Goal: Task Accomplishment & Management: Use online tool/utility

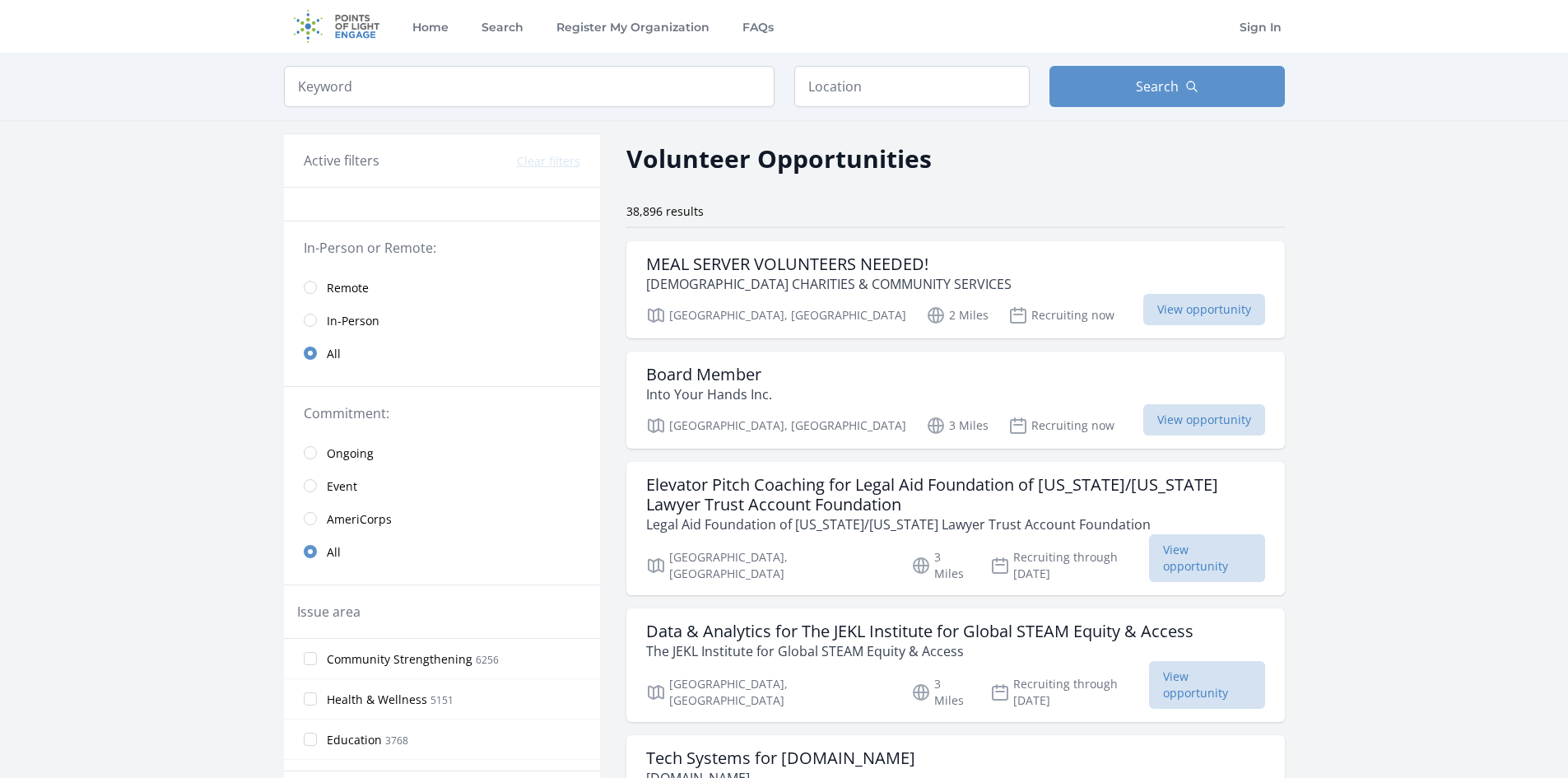
click at [370, 314] on span "In-Person" at bounding box center [354, 320] width 53 height 17
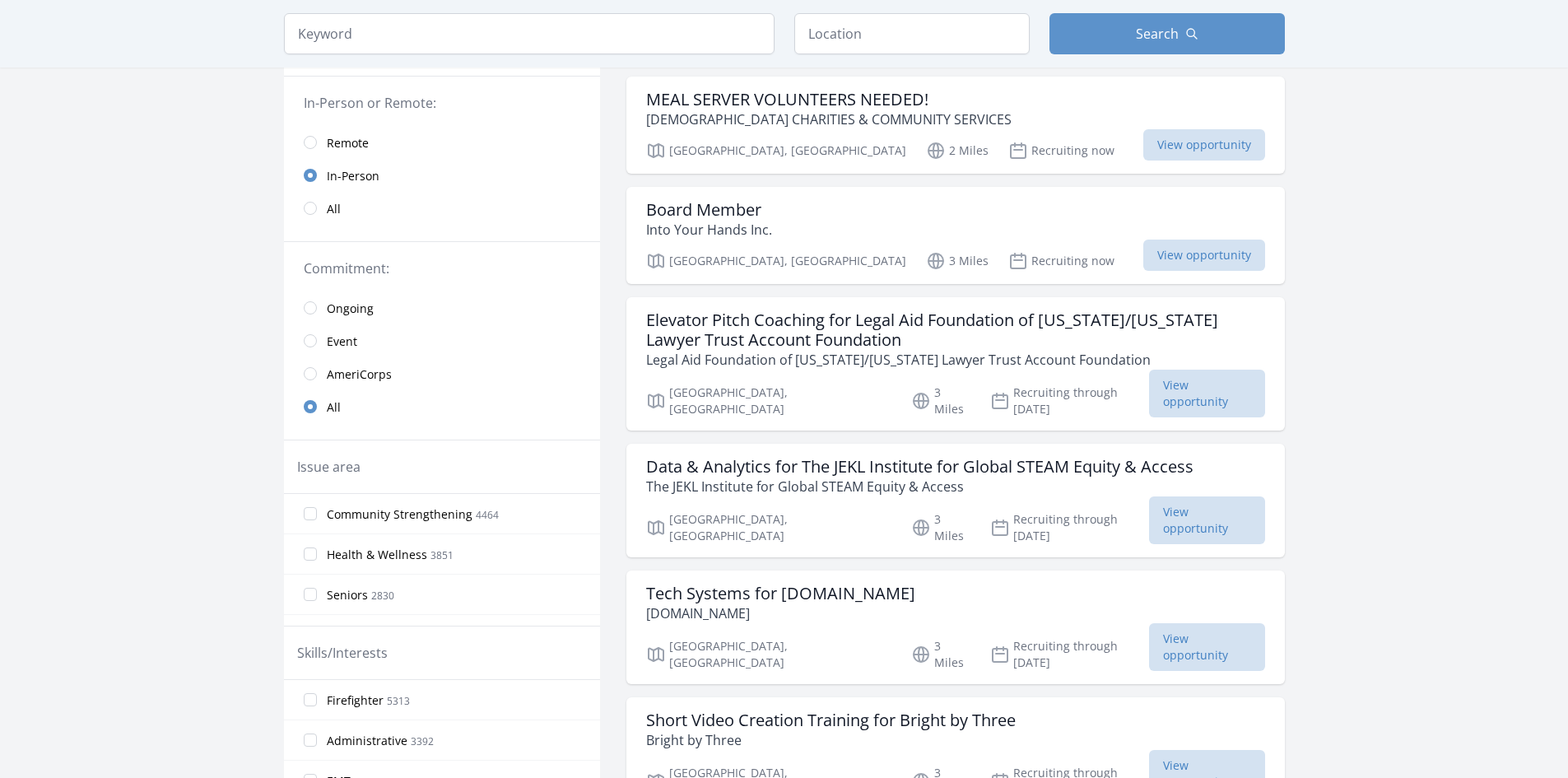
scroll to position [247, 0]
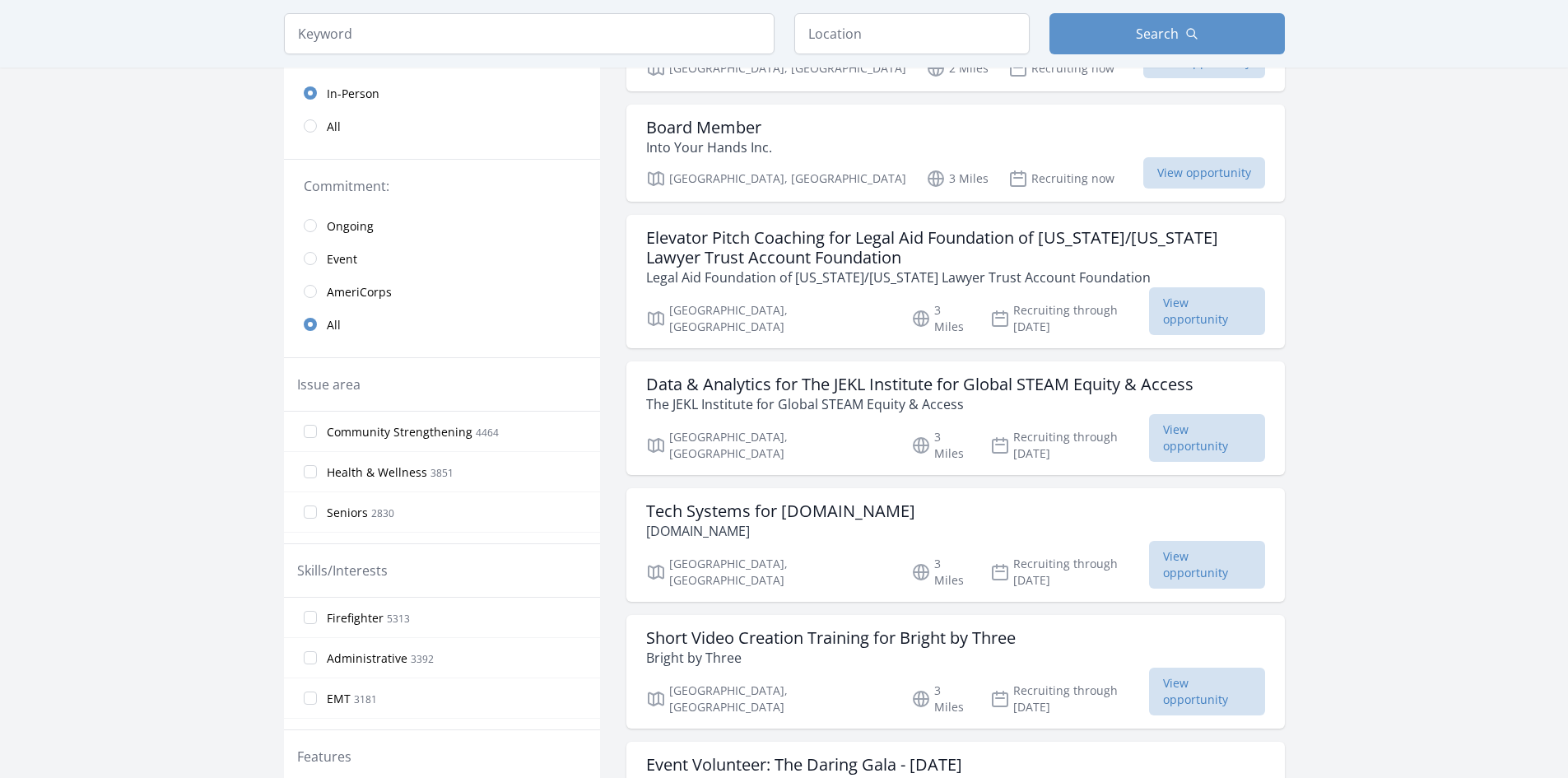
click at [349, 260] on span "Event" at bounding box center [342, 259] width 30 height 17
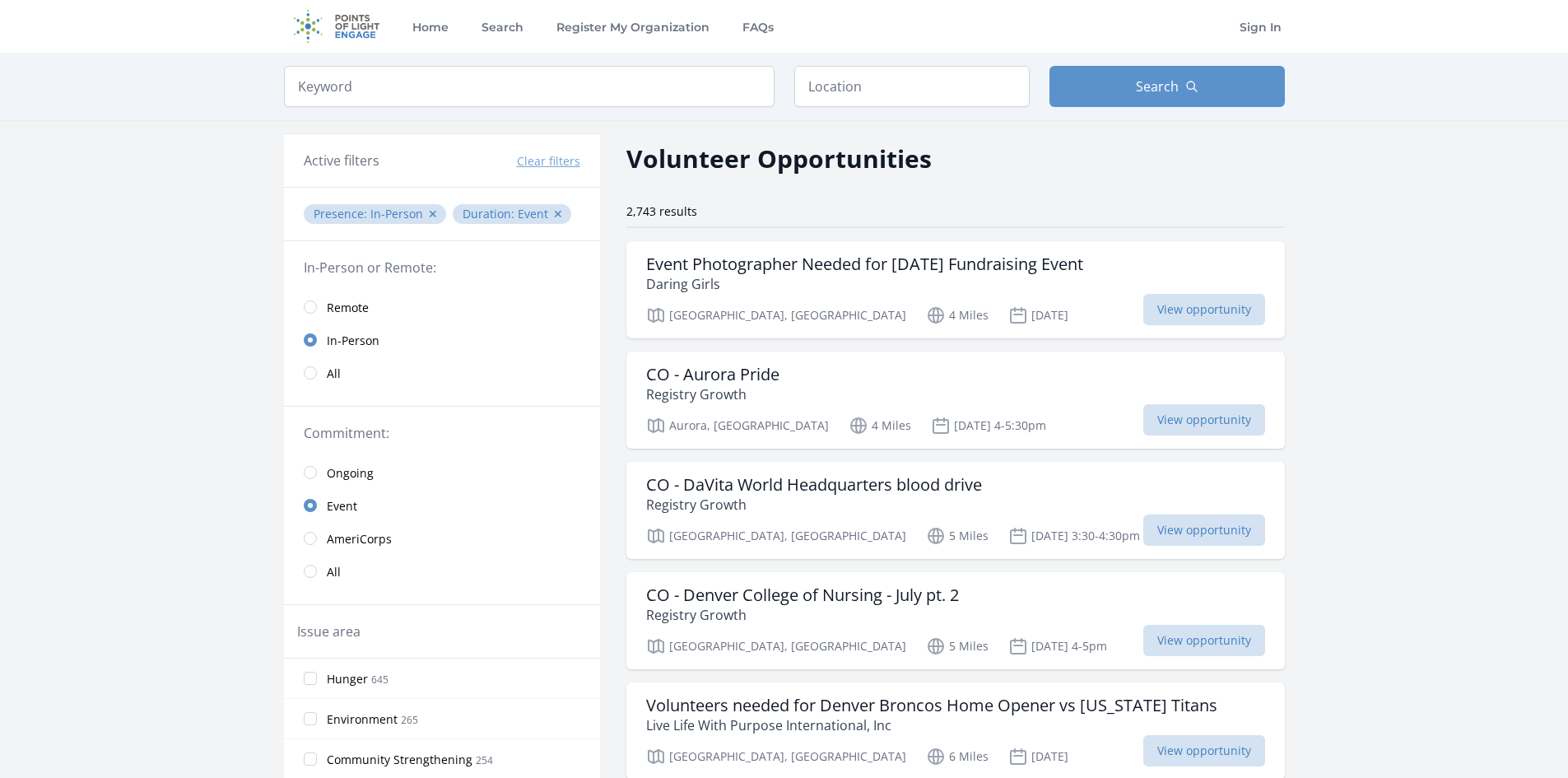
click at [630, 107] on div "Keyword Location Search" at bounding box center [784, 86] width 1053 height 68
click at [621, 98] on input "search" at bounding box center [529, 86] width 491 height 41
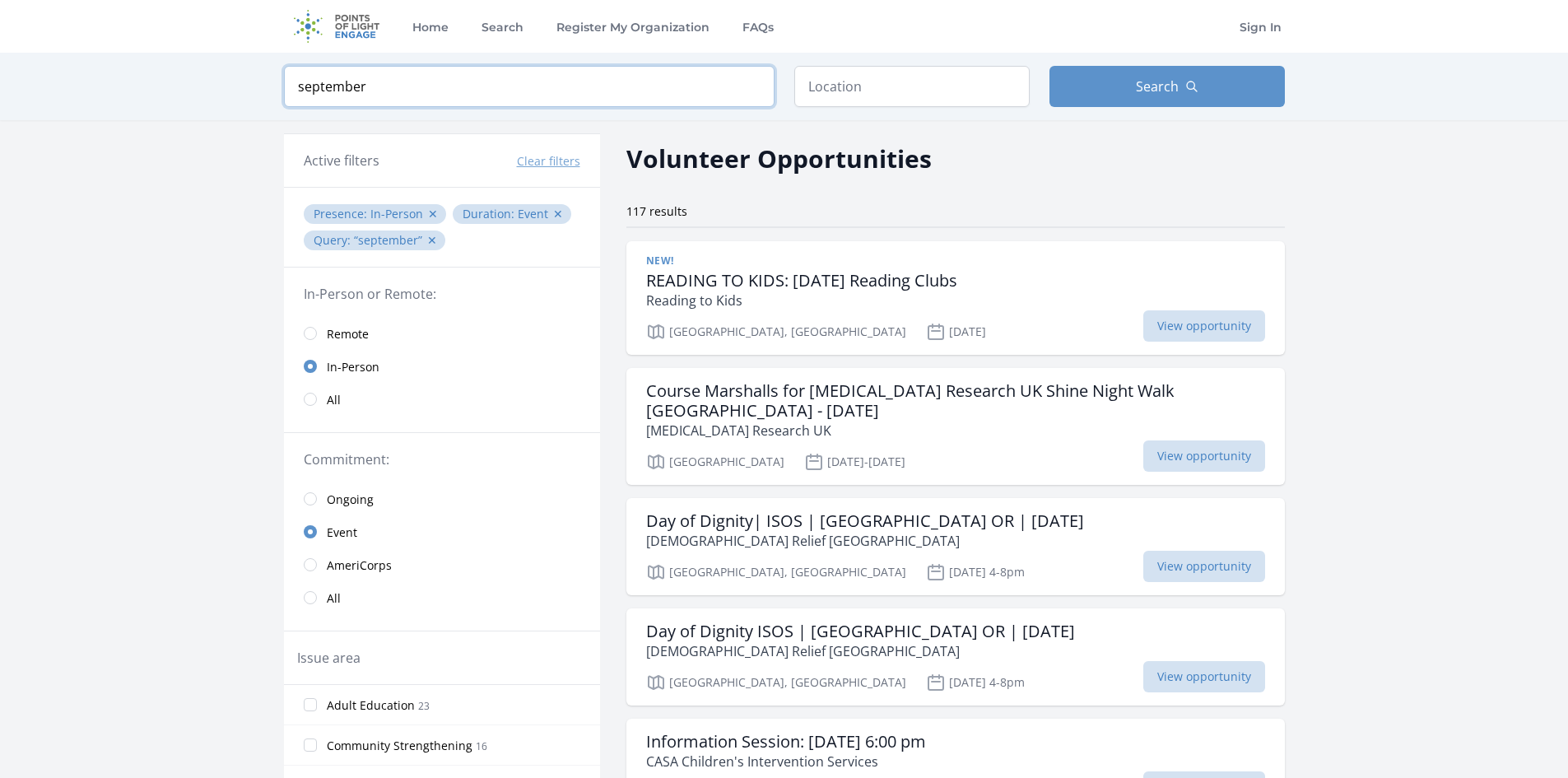
type input "september"
click at [832, 74] on input "text" at bounding box center [912, 86] width 235 height 41
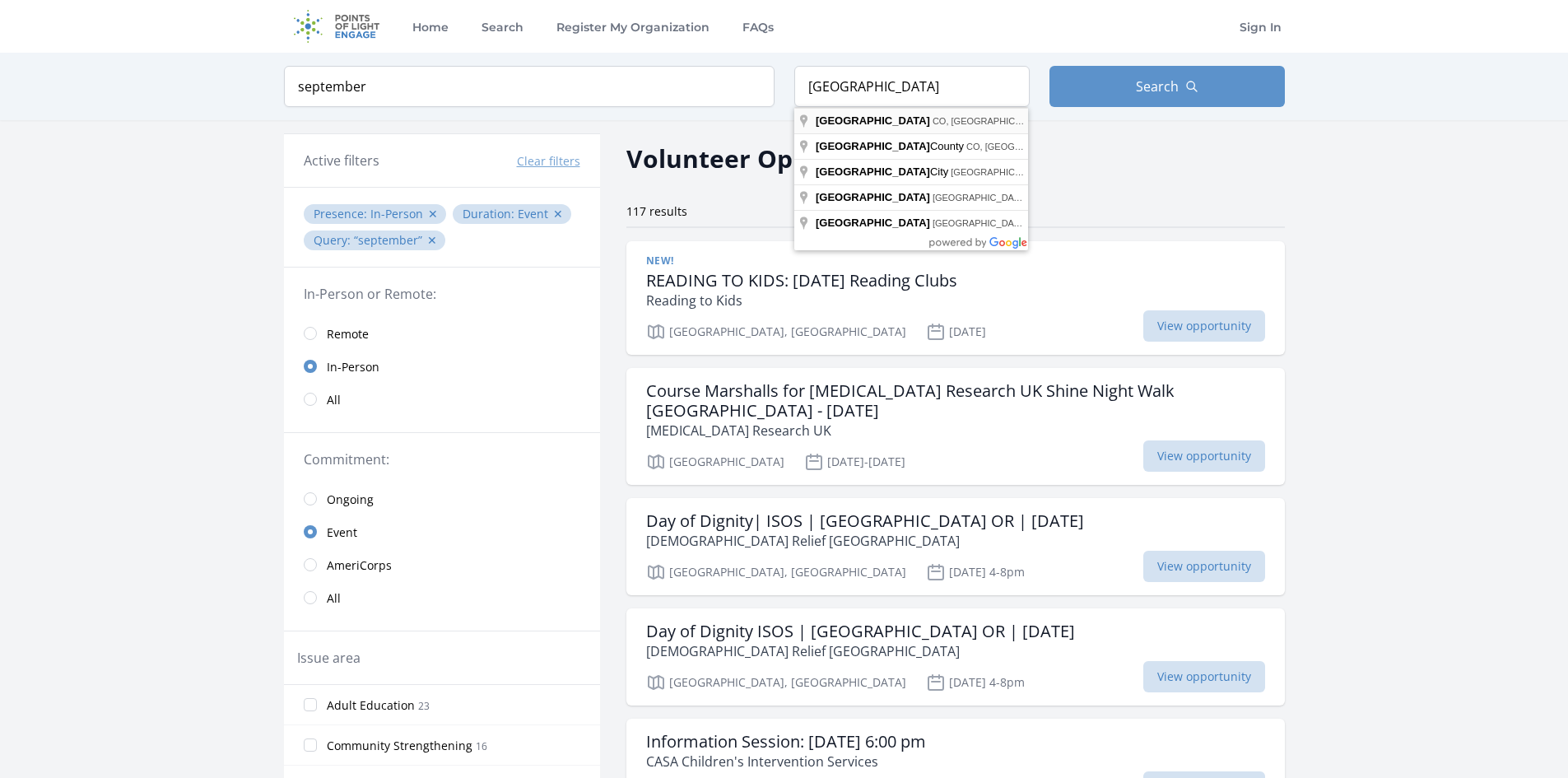
type input "[GEOGRAPHIC_DATA], [GEOGRAPHIC_DATA], [GEOGRAPHIC_DATA]"
